Goal: Navigation & Orientation: Find specific page/section

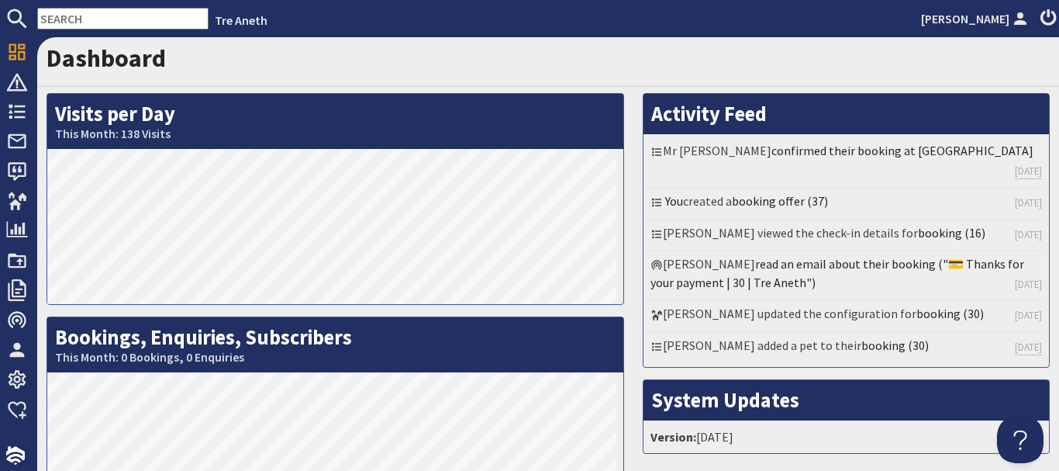
click at [378, 66] on h1 "Dashboard" at bounding box center [548, 57] width 1003 height 29
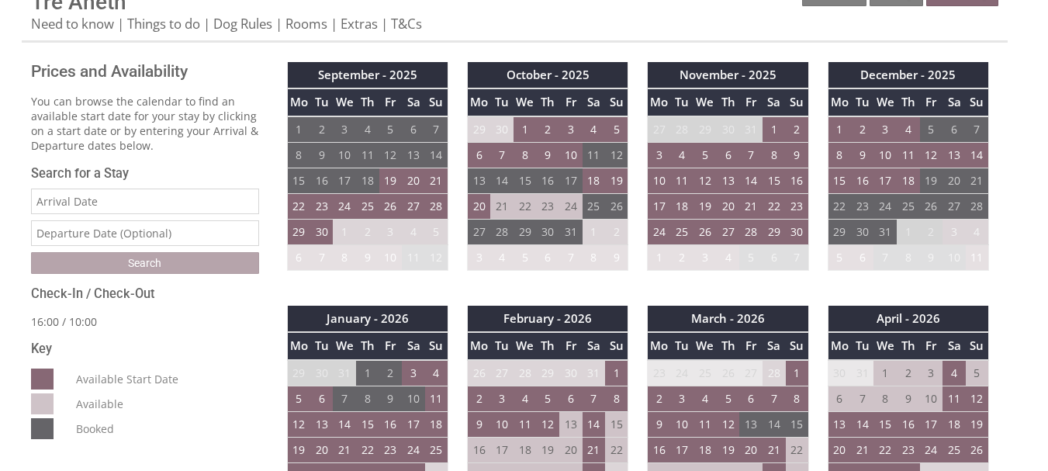
scroll to position [433, 0]
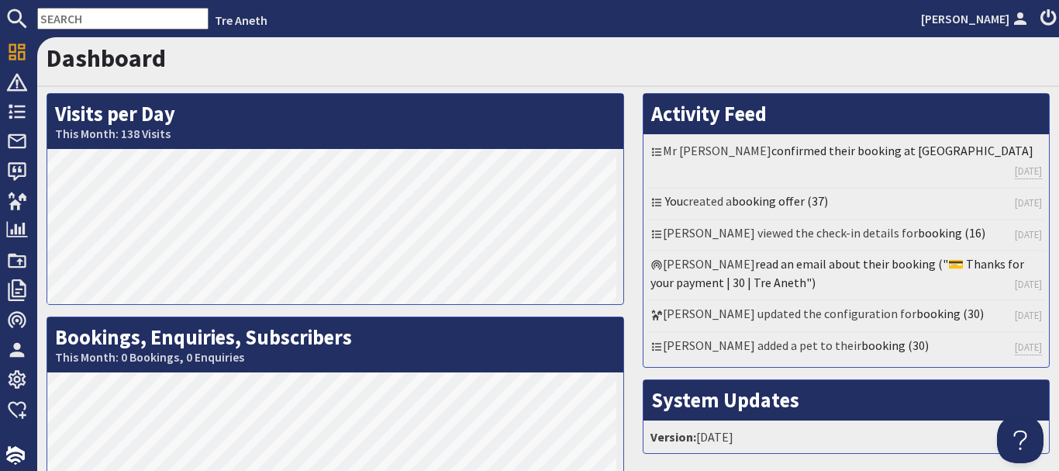
click at [571, 66] on h1 "Dashboard" at bounding box center [548, 57] width 1003 height 29
click at [567, 62] on h1 "Dashboard" at bounding box center [548, 57] width 1003 height 29
